Goal: Task Accomplishment & Management: Complete application form

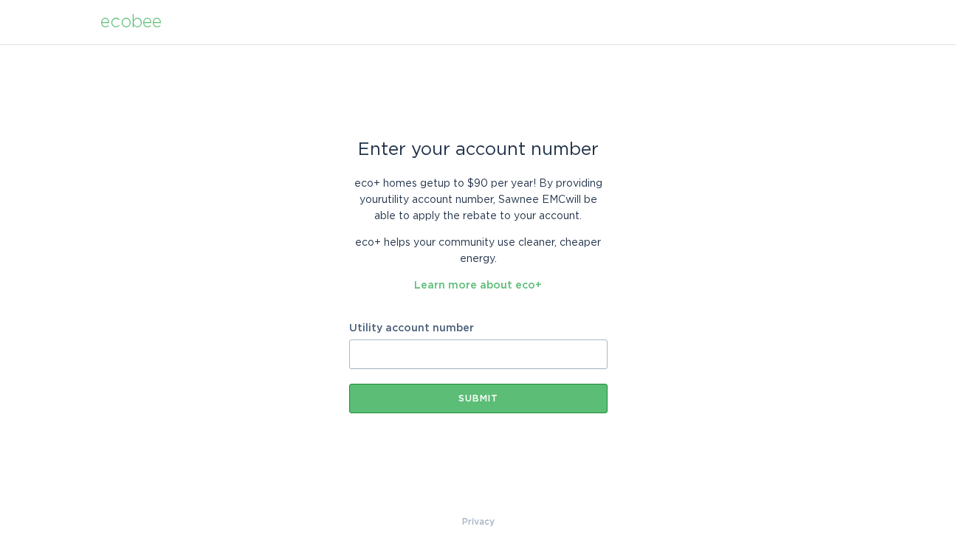
click at [443, 344] on input "Utility account number" at bounding box center [478, 355] width 258 height 30
paste input "2482118000"
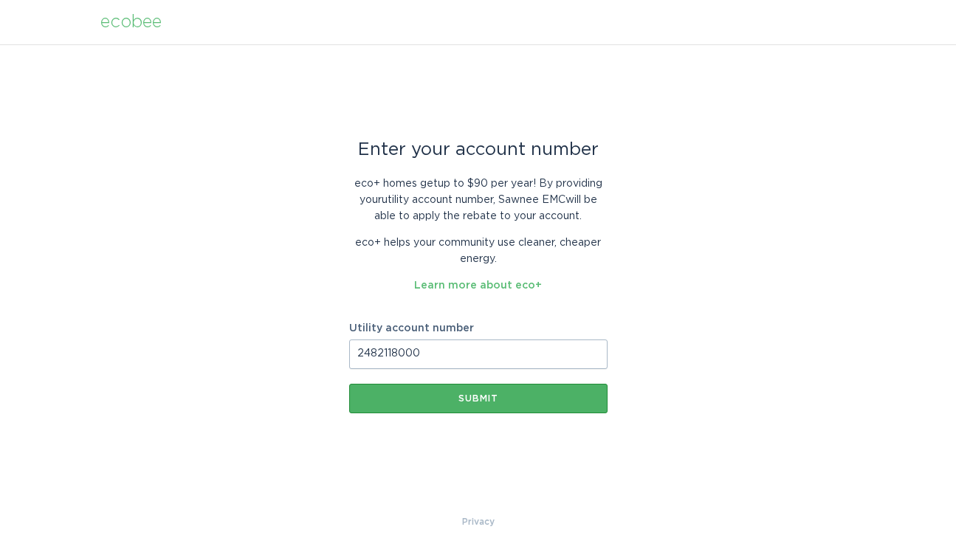
type input "2482118000"
click at [439, 391] on button "Submit" at bounding box center [478, 399] width 258 height 30
